Goal: Task Accomplishment & Management: Use online tool/utility

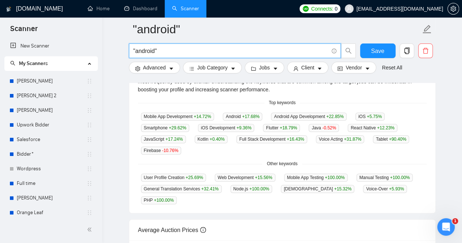
click at [162, 50] on input ""android"" at bounding box center [230, 50] width 195 height 9
drag, startPoint x: 135, startPoint y: 50, endPoint x: 191, endPoint y: 49, distance: 55.9
click at [135, 50] on input ""android" at bounding box center [230, 50] width 195 height 9
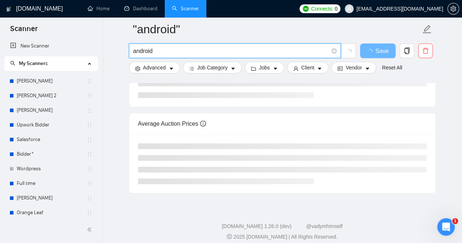
click at [238, 53] on input "android" at bounding box center [230, 50] width 195 height 9
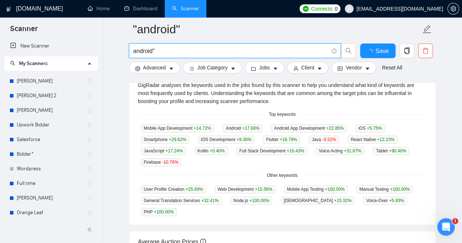
scroll to position [183, 0]
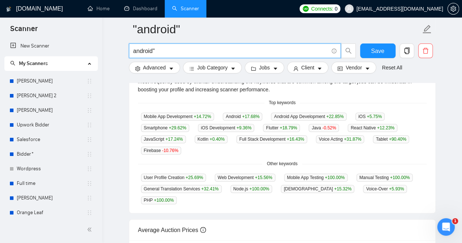
type input ""android""
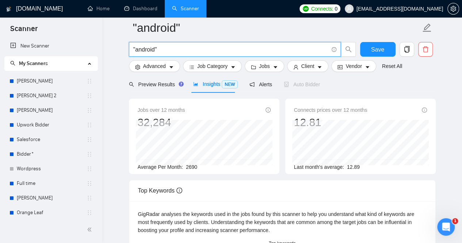
scroll to position [0, 0]
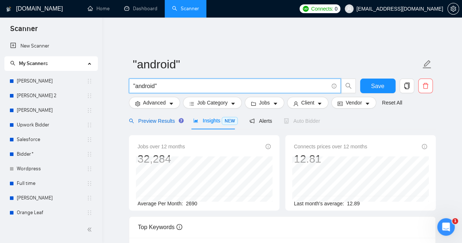
click at [152, 118] on span "Preview Results" at bounding box center [155, 121] width 53 height 6
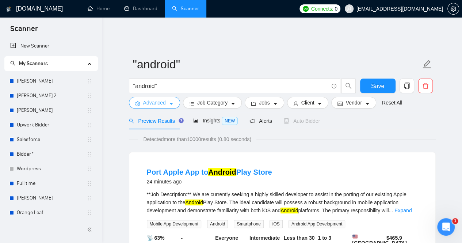
click at [164, 101] on span "Advanced" at bounding box center [154, 103] width 23 height 8
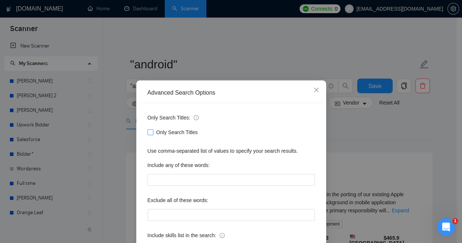
click at [181, 134] on span "Only Search Titles" at bounding box center [176, 132] width 47 height 8
click at [140, 132] on div "Only Search Titles: Only Search Titles Use comma-separated list of values to sp…" at bounding box center [231, 188] width 185 height 170
click at [148, 132] on input "Only Search Titles" at bounding box center [150, 131] width 5 height 5
checkbox input "true"
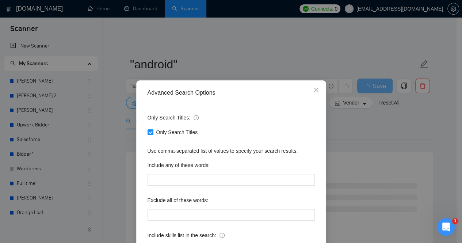
click at [391, 130] on div "Advanced Search Options Only Search Titles: Only Search Titles Use comma-separa…" at bounding box center [231, 121] width 462 height 243
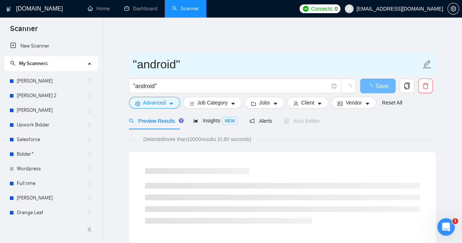
click at [190, 60] on input ""android"" at bounding box center [277, 64] width 288 height 18
type input """
type input "Ramakesh_Android"
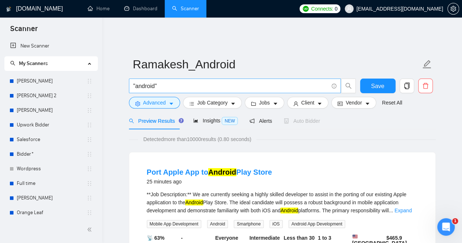
drag, startPoint x: 140, startPoint y: 80, endPoint x: 161, endPoint y: 83, distance: 21.3
click at [140, 81] on input ""android"" at bounding box center [230, 85] width 195 height 9
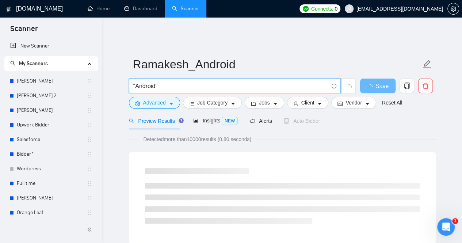
click at [168, 81] on input ""Android"" at bounding box center [230, 85] width 195 height 9
type input "(Android)"
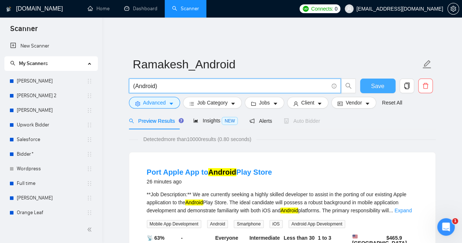
click at [378, 81] on span "Save" at bounding box center [377, 85] width 13 height 9
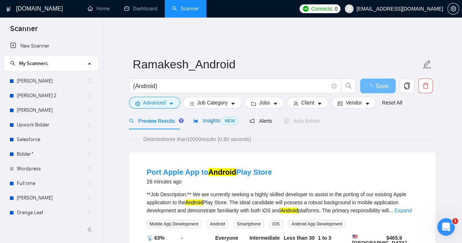
click at [206, 118] on span "Insights NEW" at bounding box center [215, 121] width 45 height 6
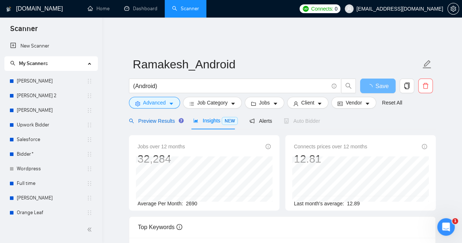
click at [159, 118] on span "Preview Results" at bounding box center [155, 121] width 53 height 6
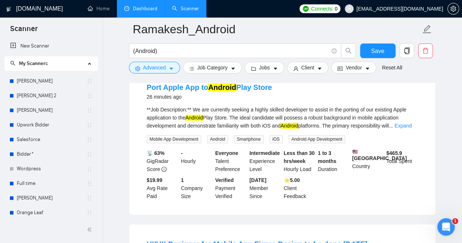
scroll to position [37, 0]
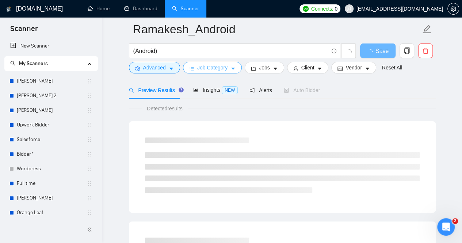
drag, startPoint x: 229, startPoint y: 70, endPoint x: 240, endPoint y: 80, distance: 14.5
click at [230, 70] on icon "caret-down" at bounding box center [232, 68] width 5 height 5
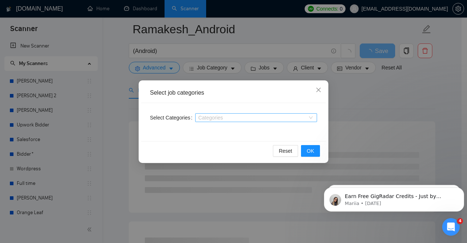
click at [227, 120] on div "Categories" at bounding box center [256, 117] width 122 height 9
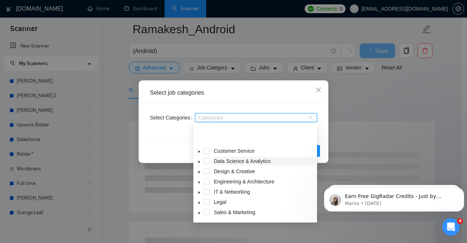
scroll to position [29, 0]
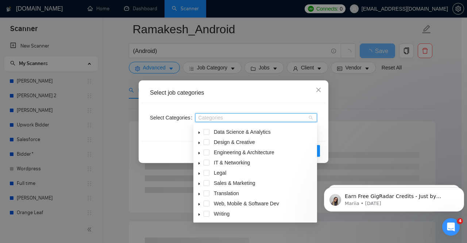
click at [198, 204] on icon "caret-down" at bounding box center [200, 204] width 4 height 4
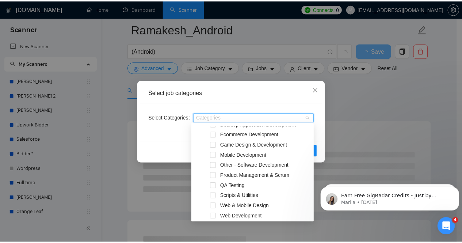
scroll to position [102, 0]
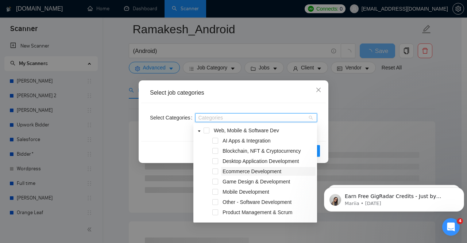
drag, startPoint x: 227, startPoint y: 192, endPoint x: 288, endPoint y: 170, distance: 65.3
click at [227, 192] on span "Mobile Development" at bounding box center [246, 192] width 47 height 6
click at [279, 98] on div "Select job categories" at bounding box center [233, 93] width 185 height 20
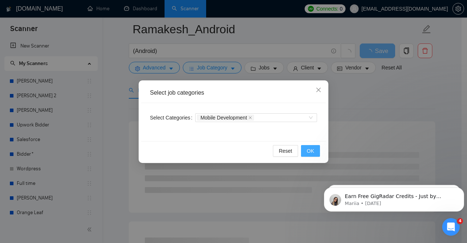
click at [310, 152] on span "OK" at bounding box center [310, 151] width 7 height 8
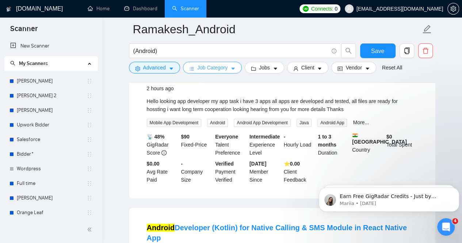
scroll to position [146, 0]
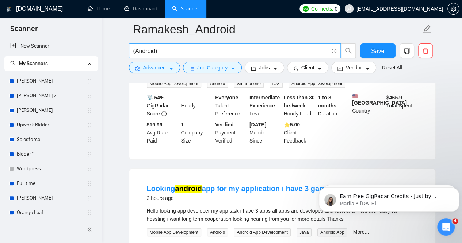
click at [195, 49] on input "(Android)" at bounding box center [230, 50] width 195 height 9
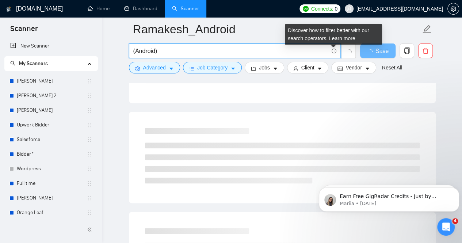
click at [335, 51] on icon "info-circle" at bounding box center [334, 51] width 5 height 5
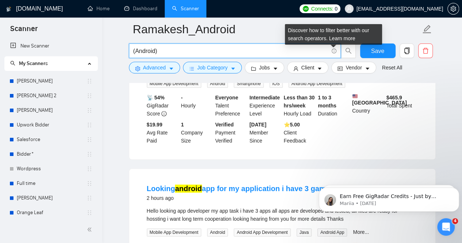
click at [332, 49] on icon "info-circle" at bounding box center [334, 51] width 5 height 5
click at [341, 40] on link "Learn more" at bounding box center [342, 38] width 26 height 6
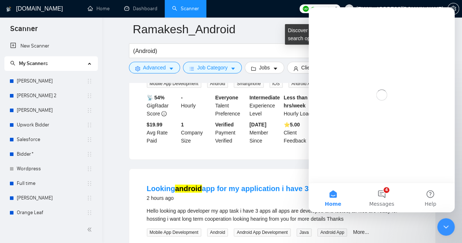
scroll to position [0, 0]
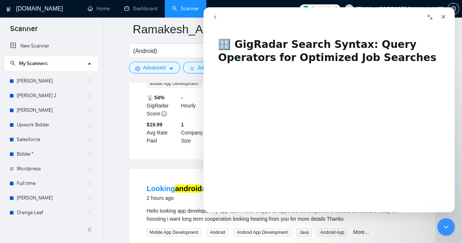
click at [175, 50] on input "(Android)" at bounding box center [230, 50] width 195 height 9
click at [444, 14] on icon "Close" at bounding box center [443, 17] width 6 height 6
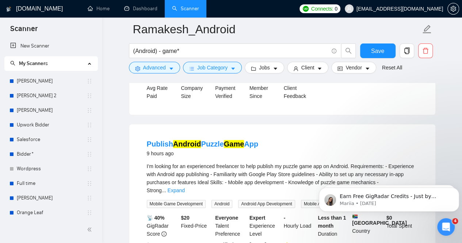
scroll to position [73, 0]
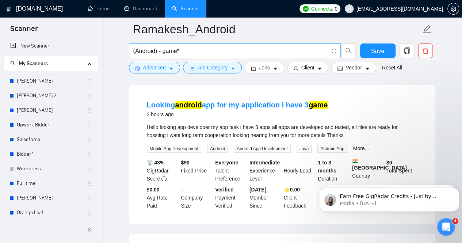
click at [163, 50] on input "(Android) - game*" at bounding box center [230, 50] width 195 height 9
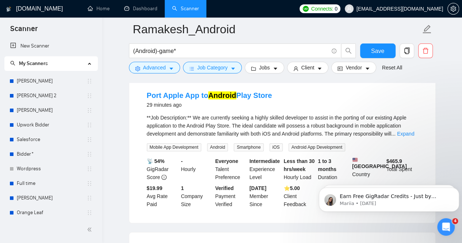
scroll to position [37, 0]
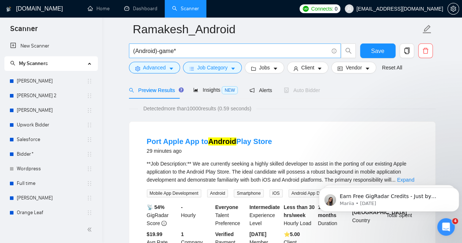
click at [182, 50] on input "(Android)-game*" at bounding box center [230, 50] width 195 height 9
click at [189, 51] on input "(Android)-game-reactnative" at bounding box center [230, 50] width 195 height 9
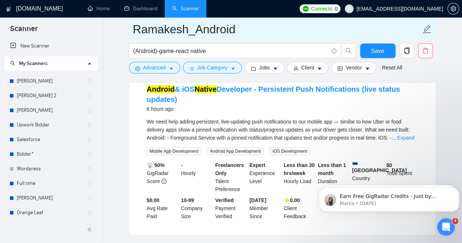
scroll to position [110, 0]
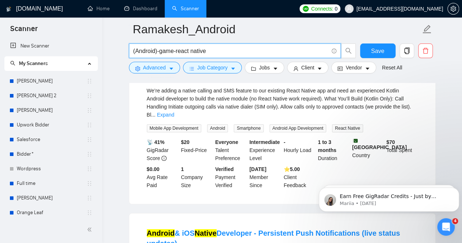
drag, startPoint x: 201, startPoint y: 50, endPoint x: 177, endPoint y: 49, distance: 24.1
click at [177, 49] on input "(Android)-game-react native" at bounding box center [230, 50] width 195 height 9
type input "(Android)-game"
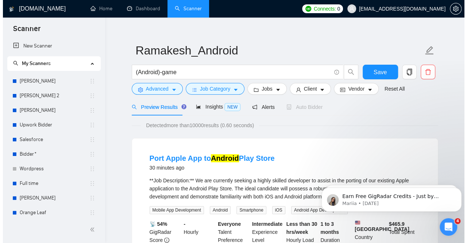
scroll to position [0, 0]
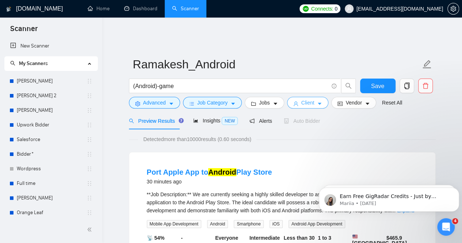
click at [317, 101] on span "caret-down" at bounding box center [319, 103] width 5 height 5
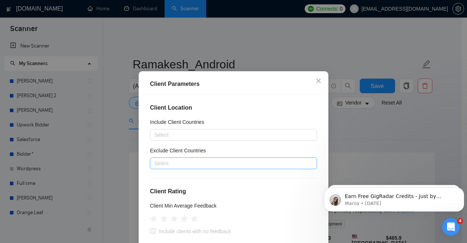
click at [186, 165] on div at bounding box center [230, 163] width 156 height 9
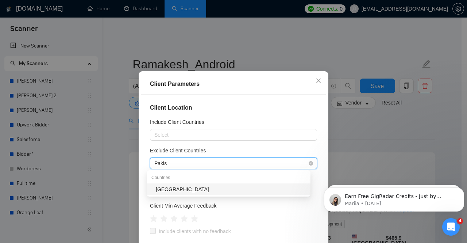
type input "Pakis"
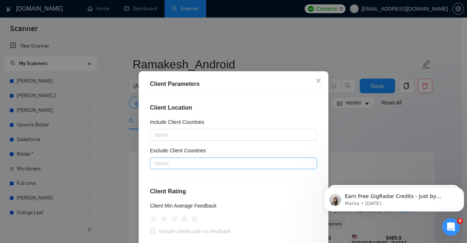
click at [185, 165] on div at bounding box center [230, 163] width 156 height 9
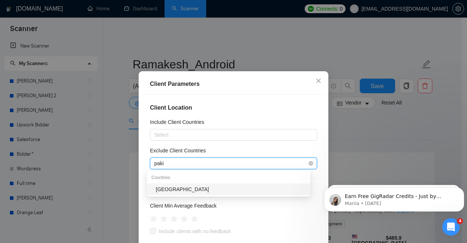
type input "pakis"
click at [191, 192] on div "[GEOGRAPHIC_DATA]" at bounding box center [231, 189] width 150 height 8
type input "bangl"
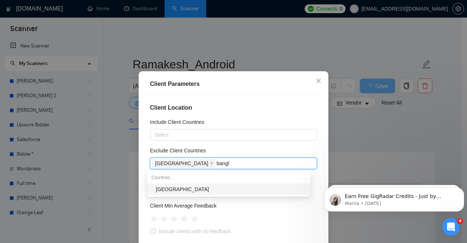
click at [191, 192] on div "Bangladesh" at bounding box center [231, 189] width 150 height 8
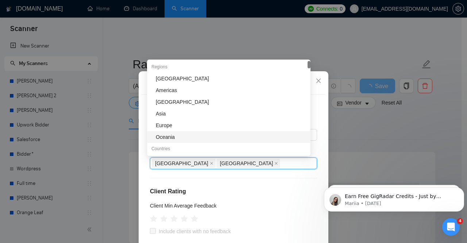
click at [259, 186] on div "Client Location Include Client Countries Select Exclude Client Countries Pakist…" at bounding box center [233, 180] width 185 height 170
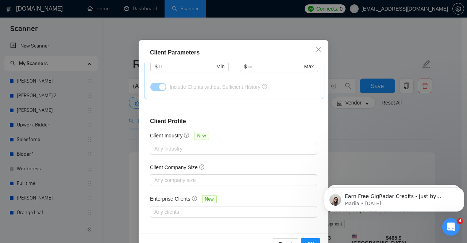
scroll to position [54, 0]
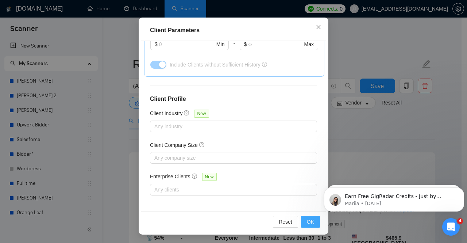
click at [310, 221] on span "OK" at bounding box center [310, 222] width 7 height 8
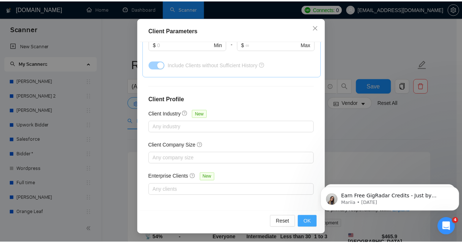
scroll to position [26, 0]
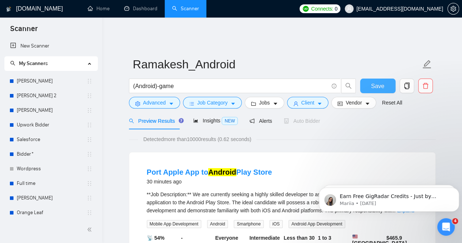
click at [377, 81] on span "Save" at bounding box center [377, 85] width 13 height 9
click at [266, 118] on span "Alerts" at bounding box center [260, 121] width 23 height 6
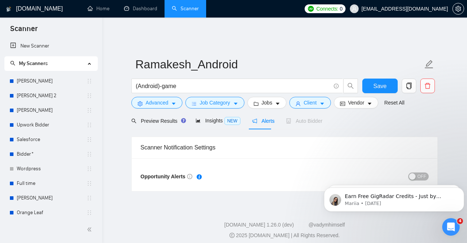
click at [426, 172] on span "OFF" at bounding box center [422, 176] width 9 height 8
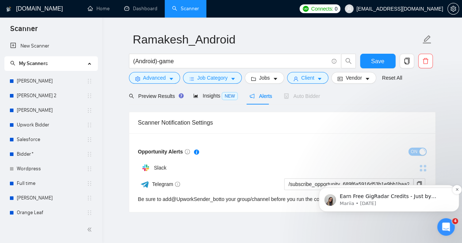
scroll to position [45, 0]
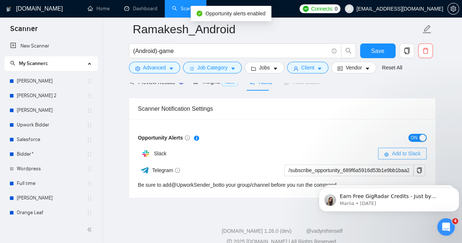
drag, startPoint x: 405, startPoint y: 148, endPoint x: 214, endPoint y: 166, distance: 192.2
click at [405, 149] on span "Add to Slack" at bounding box center [406, 153] width 29 height 8
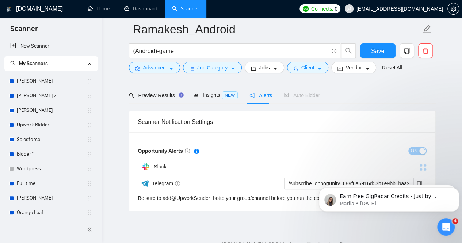
scroll to position [0, 0]
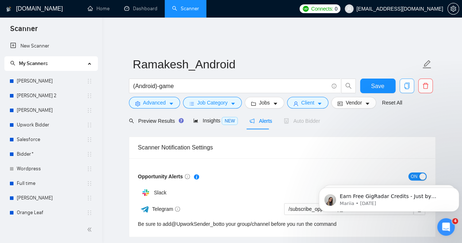
click at [408, 83] on icon "copy" at bounding box center [406, 86] width 5 height 7
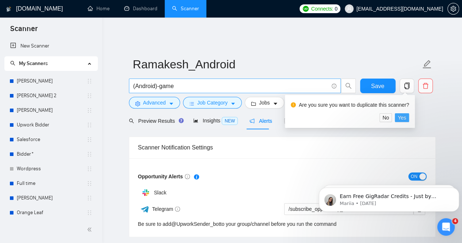
drag, startPoint x: 403, startPoint y: 118, endPoint x: 283, endPoint y: 84, distance: 124.2
click at [403, 117] on span "Yes" at bounding box center [402, 118] width 8 height 8
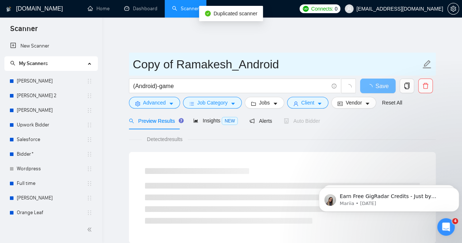
drag, startPoint x: 178, startPoint y: 59, endPoint x: 133, endPoint y: 52, distance: 46.2
click at [133, 55] on input "Copy of Ramakesh_Android" at bounding box center [277, 64] width 288 height 18
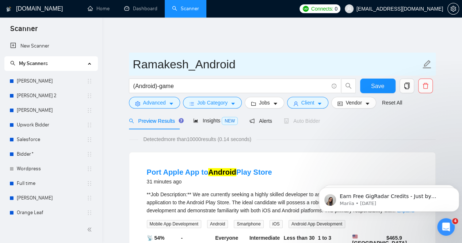
drag, startPoint x: 199, startPoint y: 54, endPoint x: 190, endPoint y: 55, distance: 8.8
click at [190, 55] on input "Ramakesh_Android" at bounding box center [277, 64] width 288 height 18
type input "Ramakesh_Flutter"
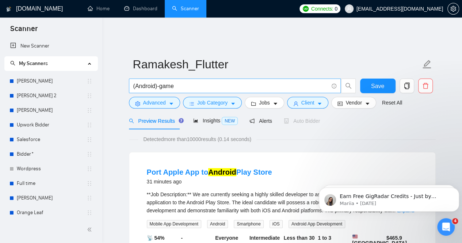
click at [155, 81] on input "(Android)-game" at bounding box center [230, 85] width 195 height 9
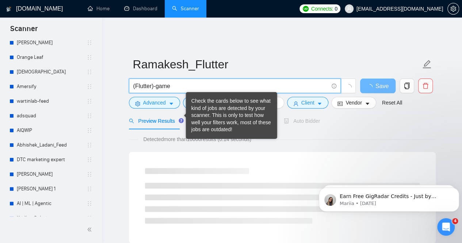
type input "(Flutter)-game"
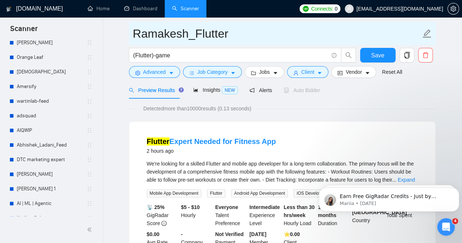
scroll to position [0, 0]
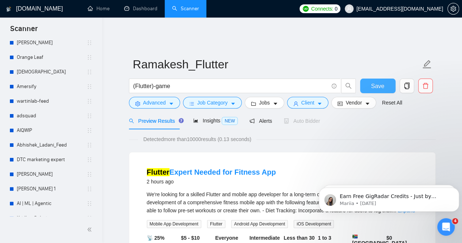
click at [378, 85] on span "Save" at bounding box center [377, 85] width 13 height 9
click at [262, 118] on span "Alerts" at bounding box center [260, 121] width 23 height 6
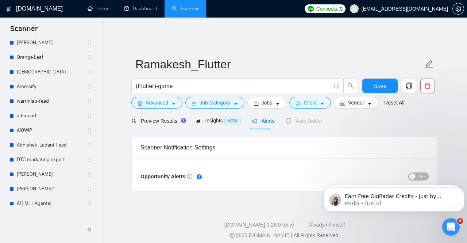
click at [421, 172] on span "OFF" at bounding box center [422, 176] width 9 height 8
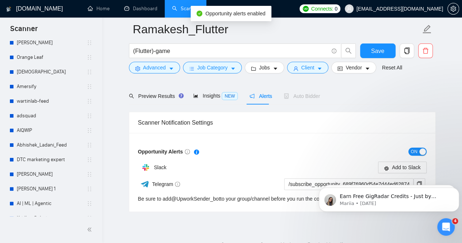
scroll to position [37, 0]
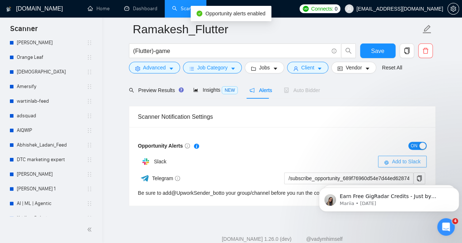
click at [402, 157] on span "Add to Slack" at bounding box center [406, 161] width 29 height 8
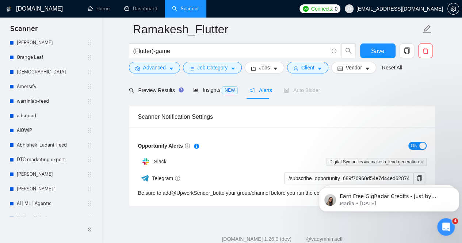
click at [227, 218] on footer "GigRadar.io 1.26.0 (dev) @vadymhimself 2025 GigRadar.io | All Rights Reserved." at bounding box center [282, 240] width 360 height 45
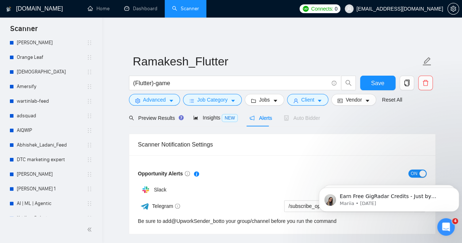
scroll to position [0, 0]
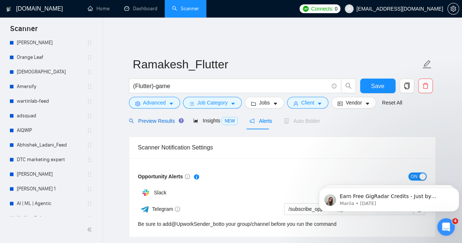
drag, startPoint x: 150, startPoint y: 112, endPoint x: 276, endPoint y: 96, distance: 126.3
click at [150, 118] on span "Preview Results" at bounding box center [155, 121] width 53 height 6
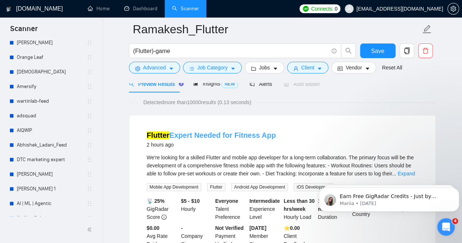
scroll to position [73, 0]
